Goal: Task Accomplishment & Management: Manage account settings

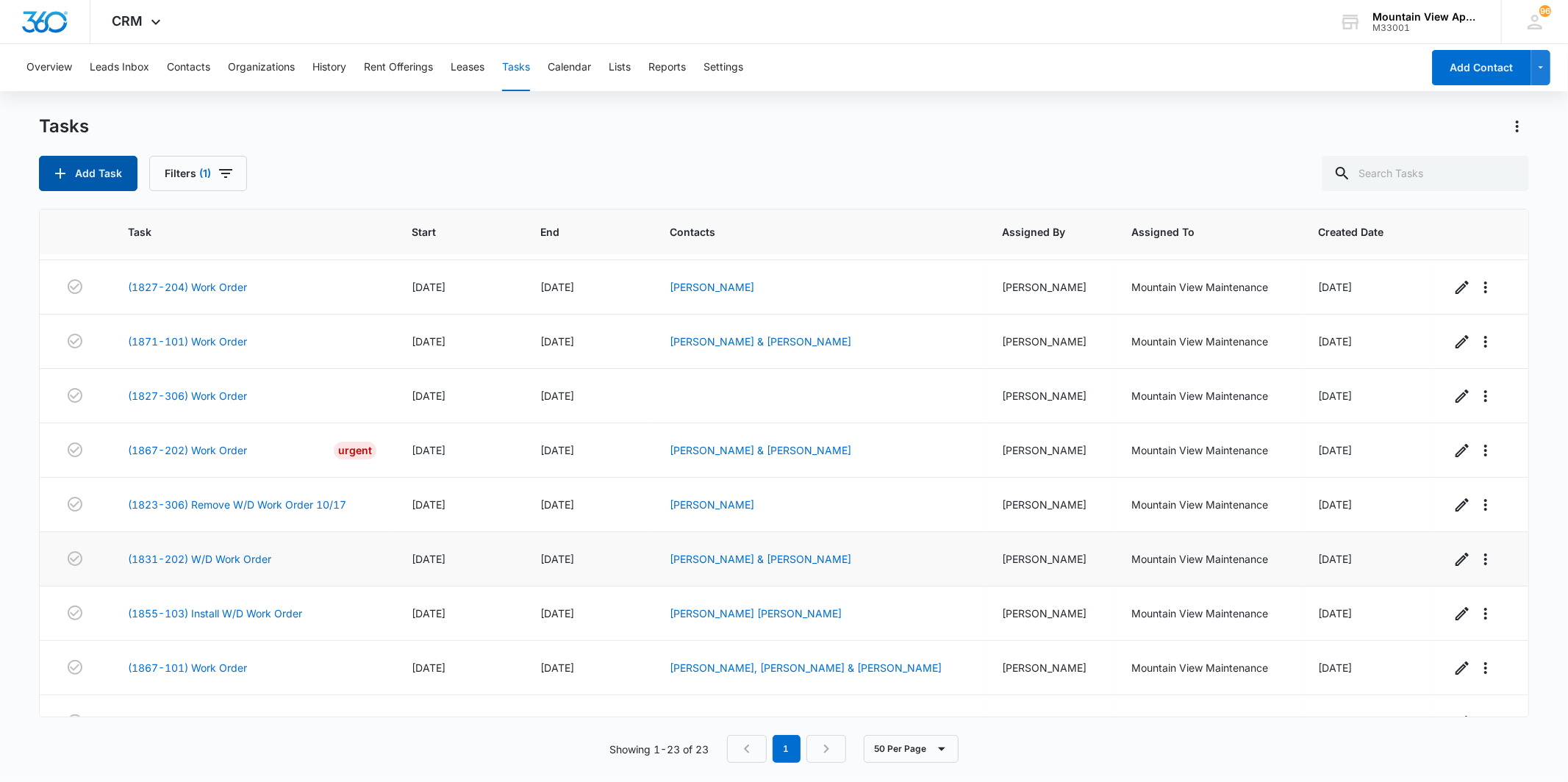
scroll to position [81, 0]
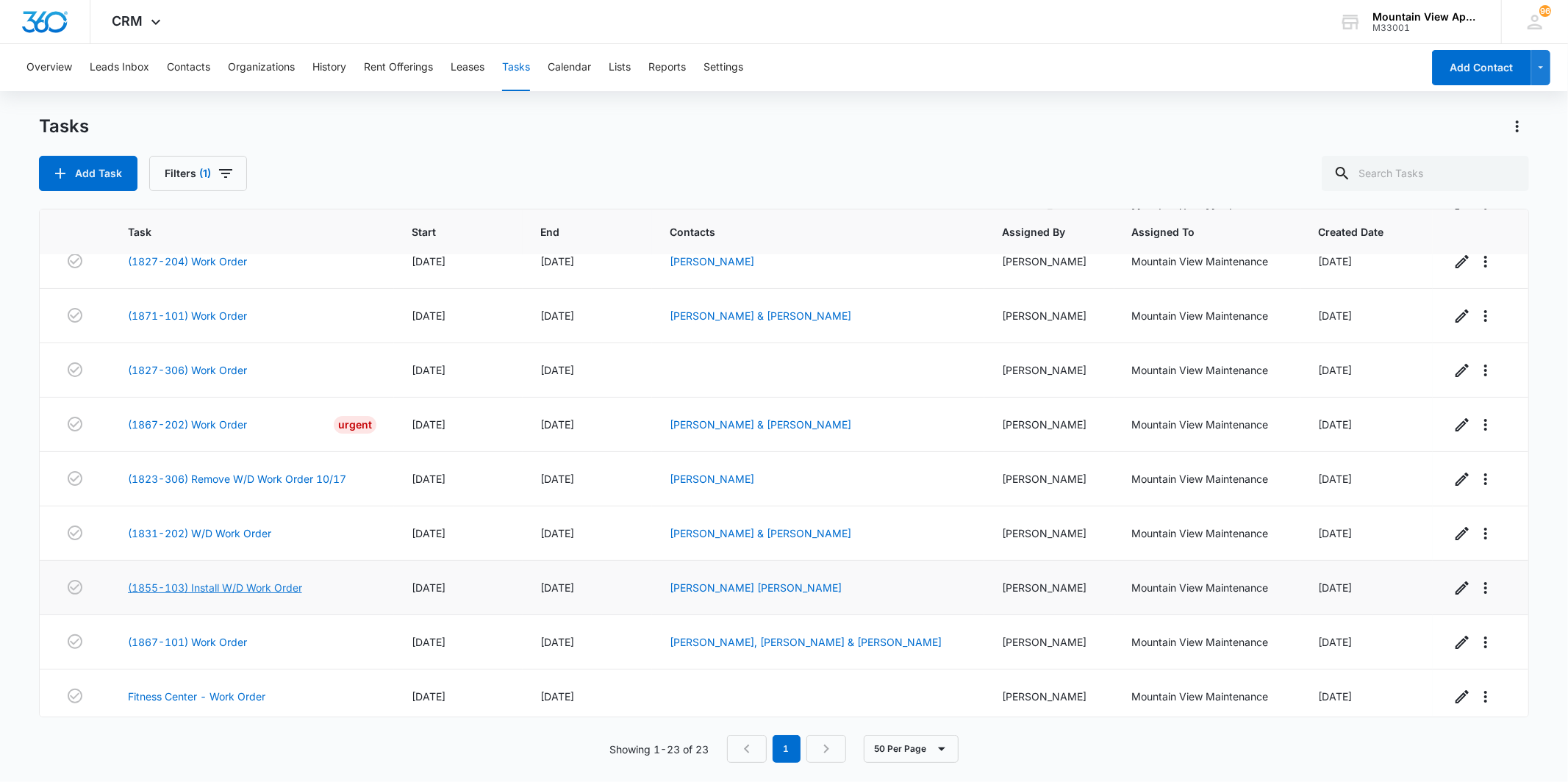
click at [258, 595] on link "(1855-103) Install W/D Work Order" at bounding box center [216, 587] width 175 height 16
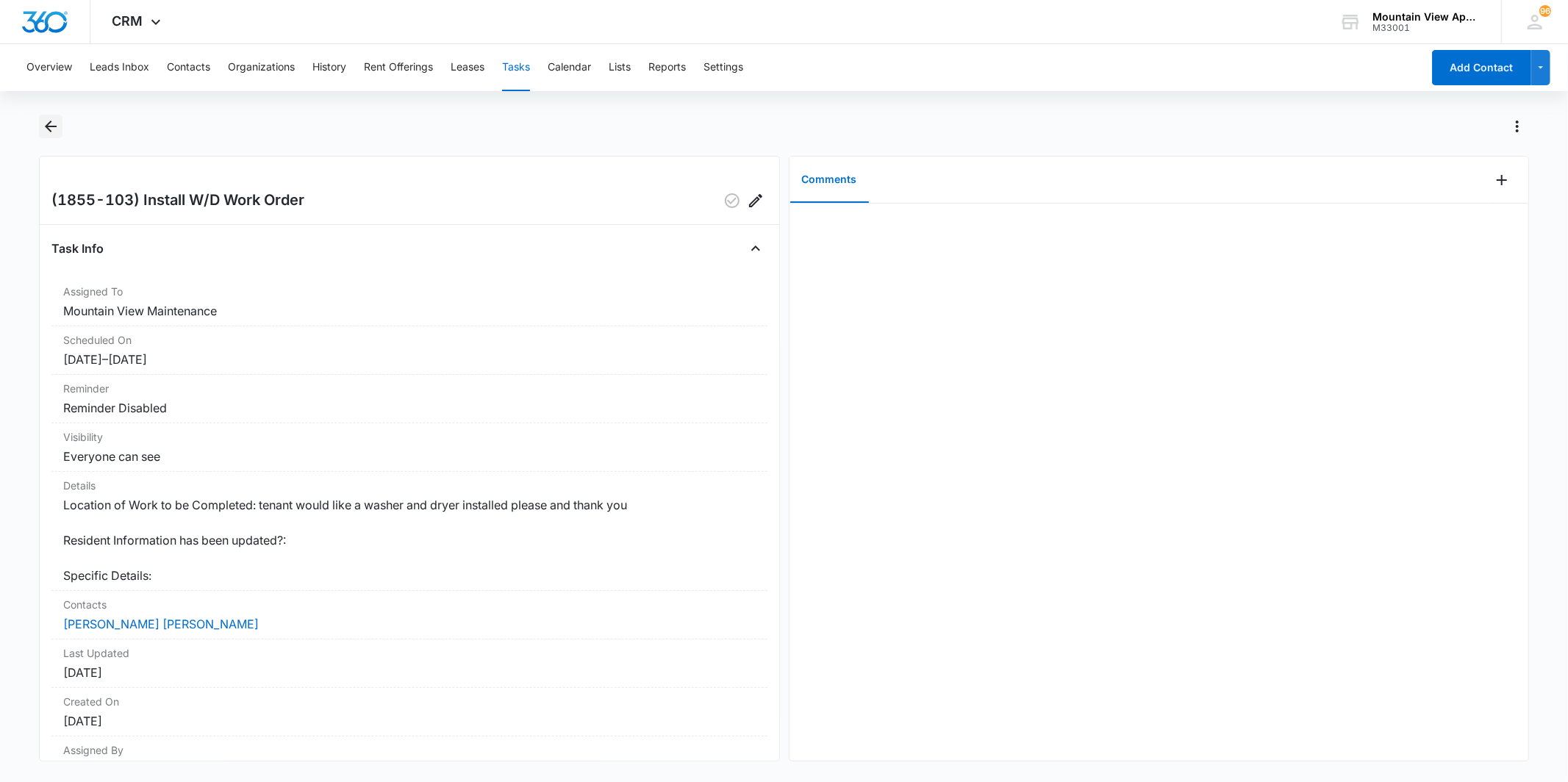
click at [46, 133] on icon "Back" at bounding box center [51, 127] width 17 height 17
